Goal: Task Accomplishment & Management: Manage account settings

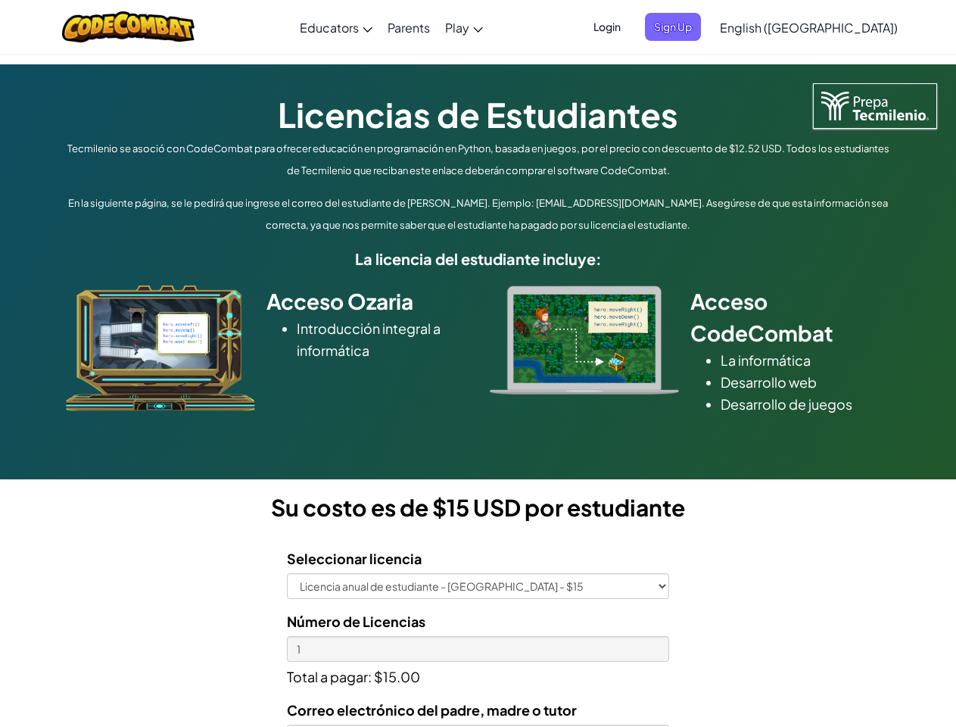
click at [478, 363] on div at bounding box center [584, 339] width 212 height 109
click at [630, 26] on span "Login" at bounding box center [606, 27] width 45 height 28
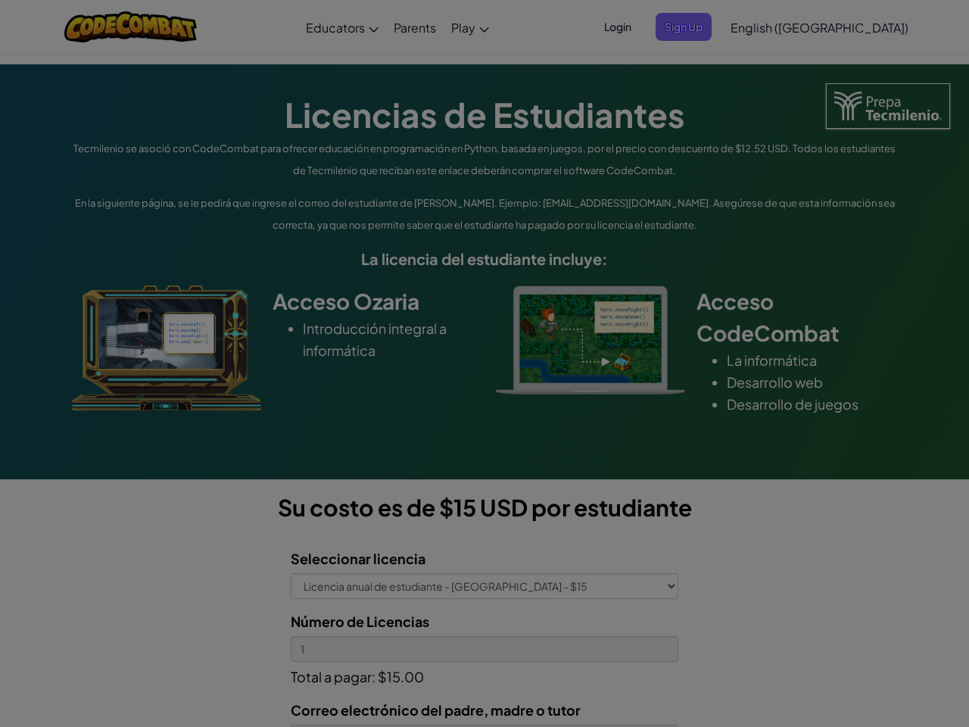
click at [0, 0] on input "Email or Username :" at bounding box center [0, 0] width 0 height 0
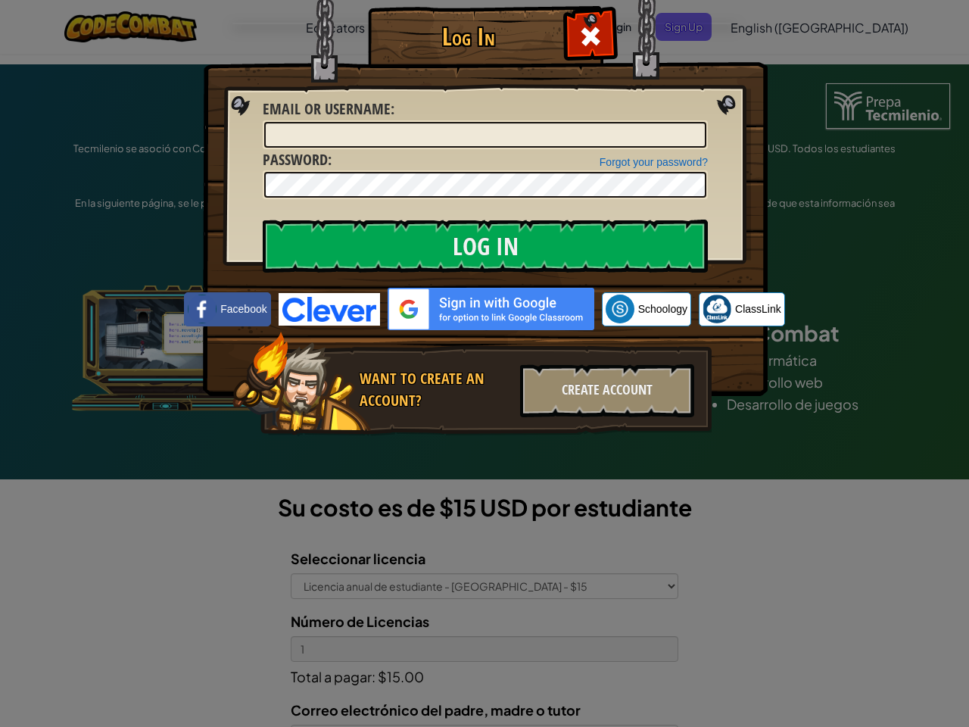
click at [765, 26] on div "Log In Unknown Error Email or Username : Forgot your password? Password : Log I…" at bounding box center [484, 363] width 969 height 727
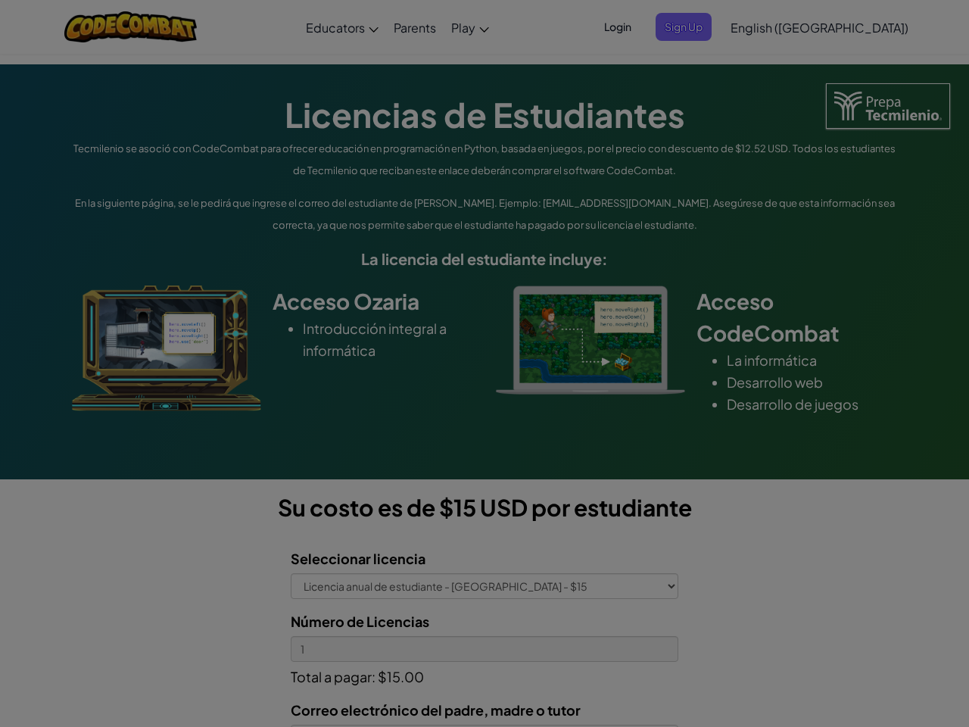
click at [765, 26] on div "Log In Unknown Error Email or Username : Forgot your password? Password : Log I…" at bounding box center [484, 363] width 969 height 727
click at [846, 27] on div at bounding box center [484, 363] width 969 height 727
